Goal: Task Accomplishment & Management: Use online tool/utility

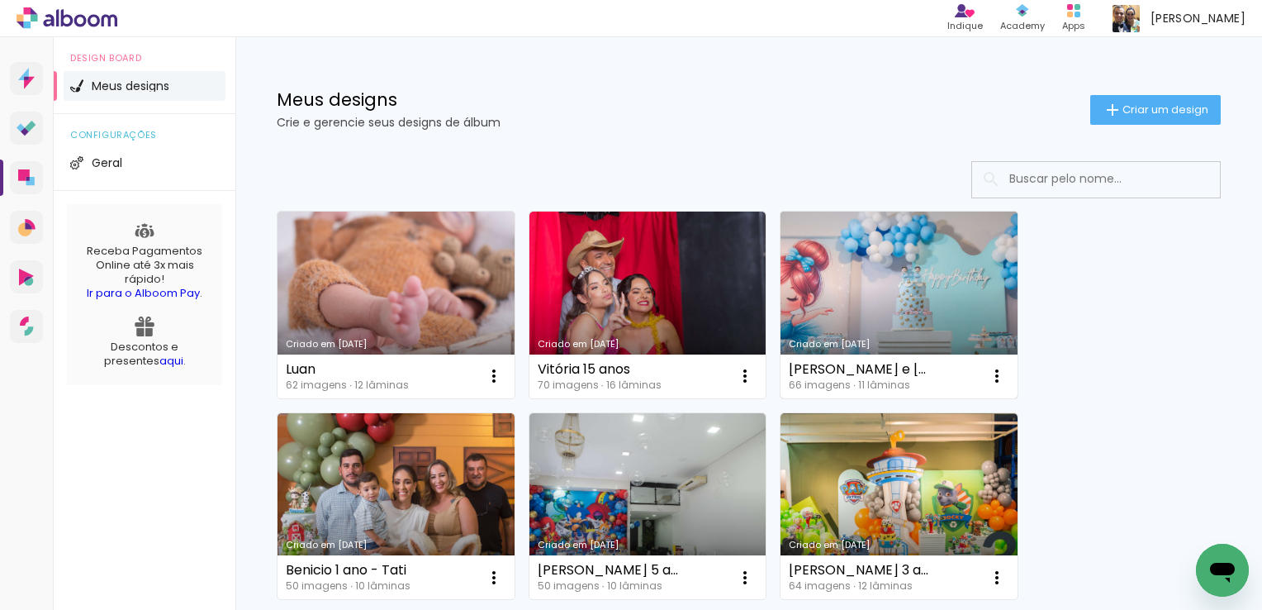
click at [937, 312] on link "Criado em [DATE]" at bounding box center [899, 304] width 237 height 187
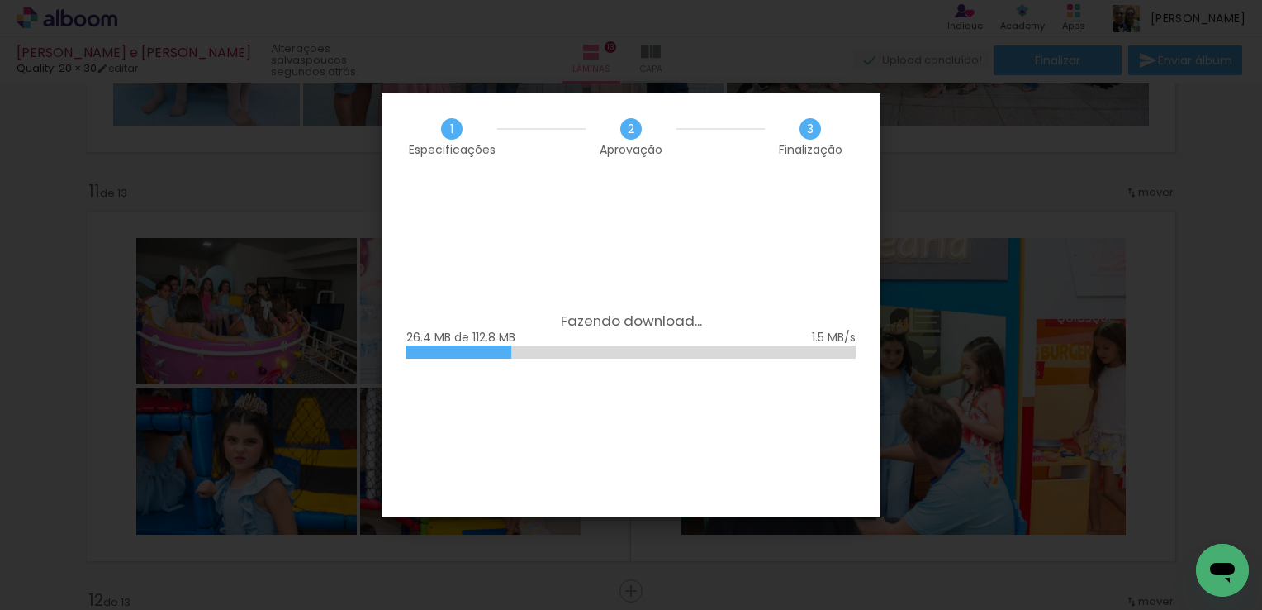
scroll to position [0, 4983]
